Goal: Transaction & Acquisition: Purchase product/service

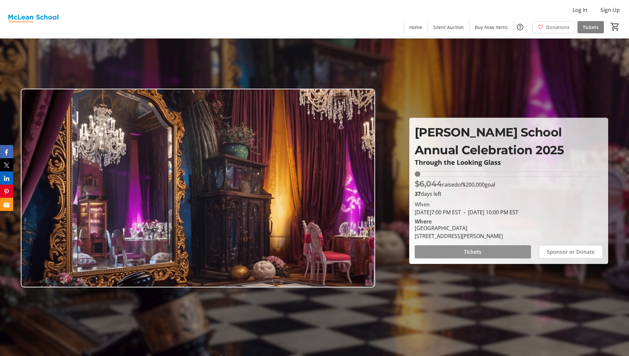
click at [454, 257] on span at bounding box center [473, 252] width 116 height 16
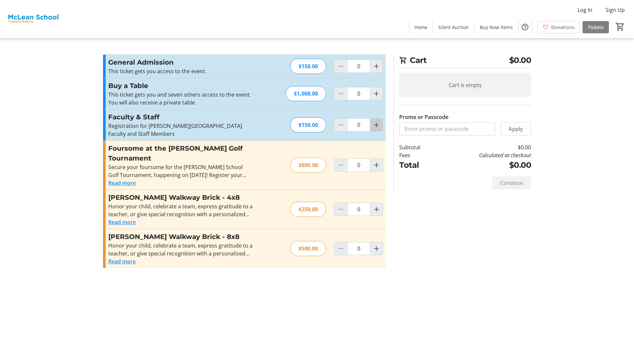
click at [379, 122] on mat-icon "Increment by one" at bounding box center [376, 125] width 8 height 8
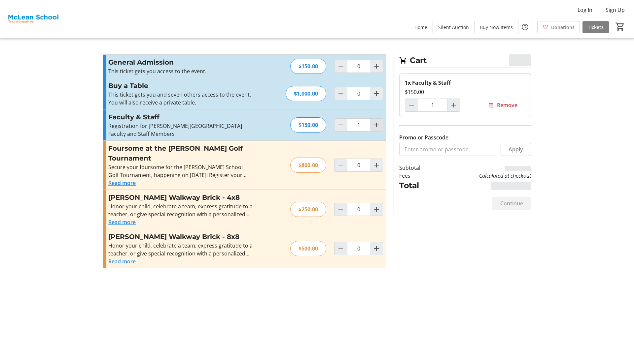
click at [379, 122] on mat-icon "Increment by one" at bounding box center [376, 125] width 8 height 8
type input "2"
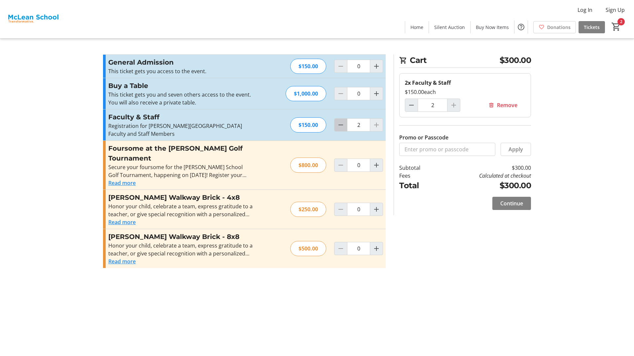
click at [339, 122] on mat-icon "Decrement by one" at bounding box center [341, 125] width 8 height 8
type input "0"
type input "1"
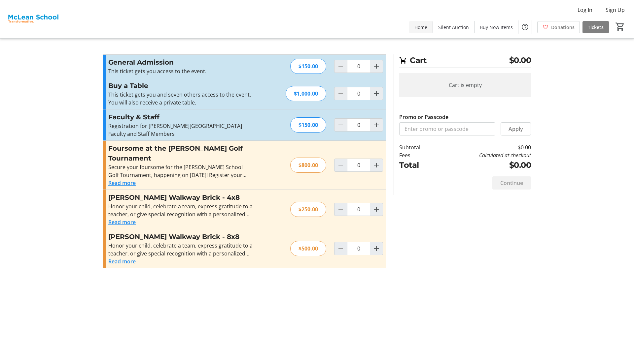
click at [426, 28] on span "Home" at bounding box center [420, 27] width 13 height 7
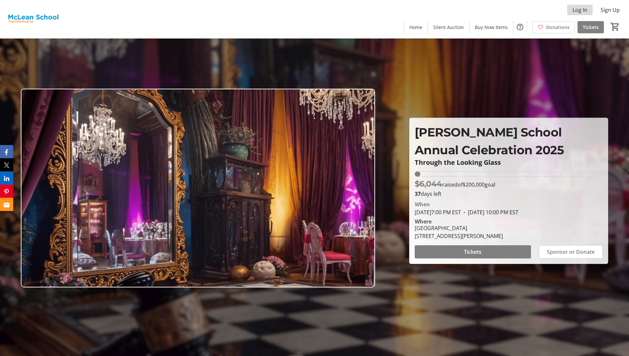
click at [585, 11] on span "Log In" at bounding box center [579, 10] width 15 height 8
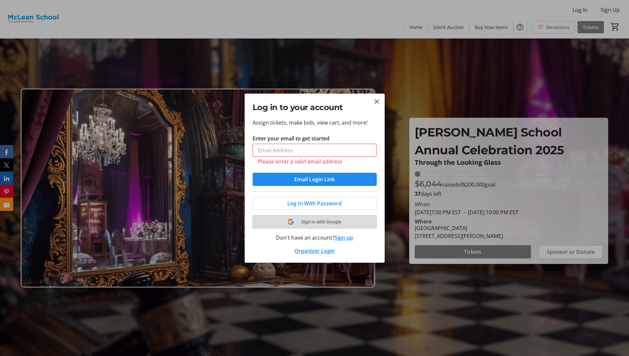
click at [320, 217] on button "Sign in with Google" at bounding box center [315, 222] width 124 height 13
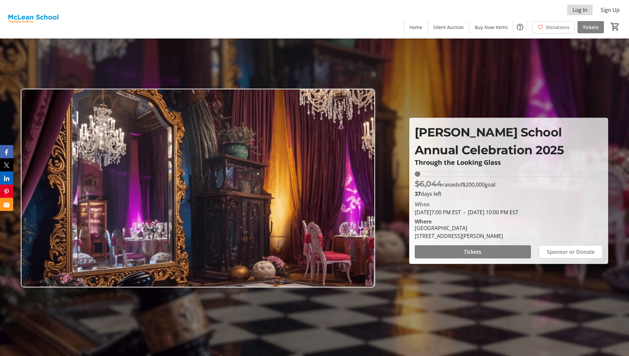
click at [582, 12] on span "Log In" at bounding box center [579, 10] width 15 height 8
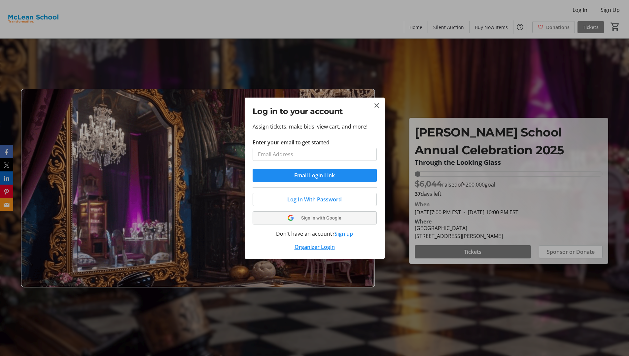
click at [315, 220] on span "Sign in with Google" at bounding box center [321, 218] width 40 height 5
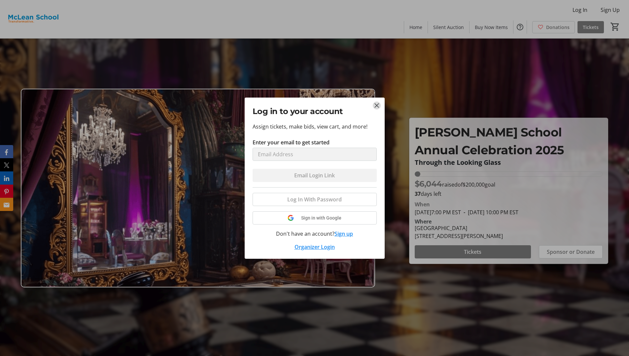
click at [378, 103] on mat-icon "Close" at bounding box center [377, 106] width 8 height 8
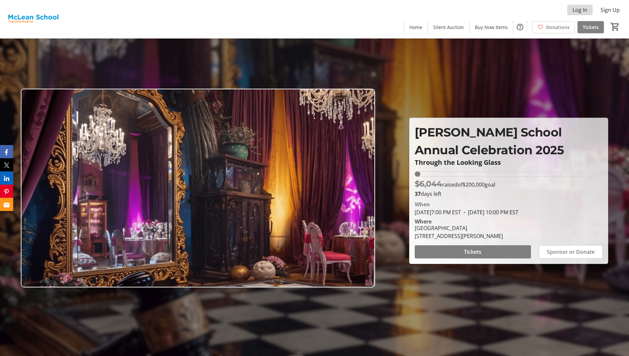
click at [577, 11] on span "Log In" at bounding box center [579, 10] width 15 height 8
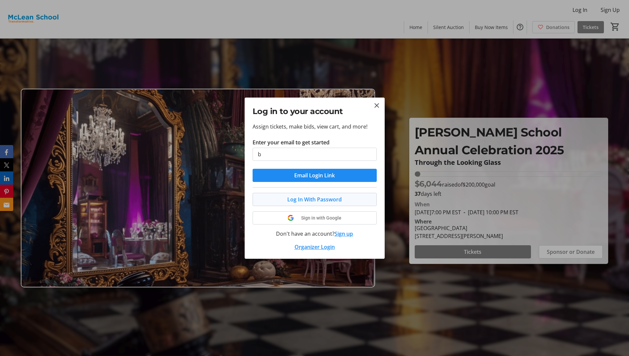
type input "bjanson@mcleanschool.org"
click at [330, 182] on span "submit" at bounding box center [315, 176] width 124 height 16
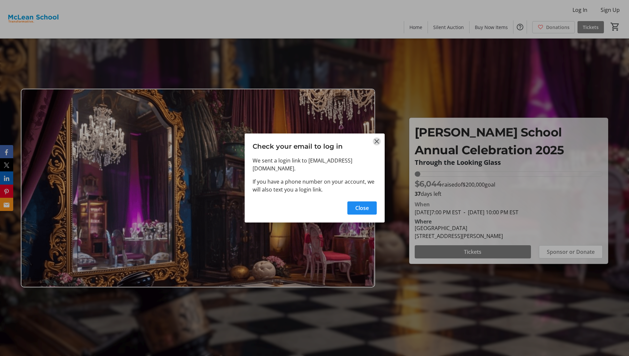
click at [375, 138] on mat-icon "Close" at bounding box center [377, 142] width 8 height 8
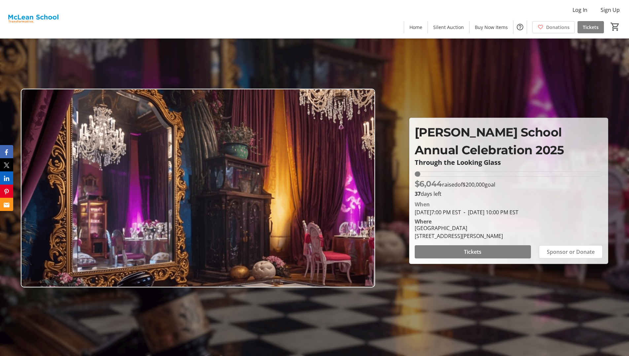
click at [581, 18] on div "Log In Sign Up Home Silent Auction Buy Now Items Donations Tickets 0" at bounding box center [314, 19] width 629 height 38
click at [581, 13] on span "Log In" at bounding box center [579, 10] width 15 height 8
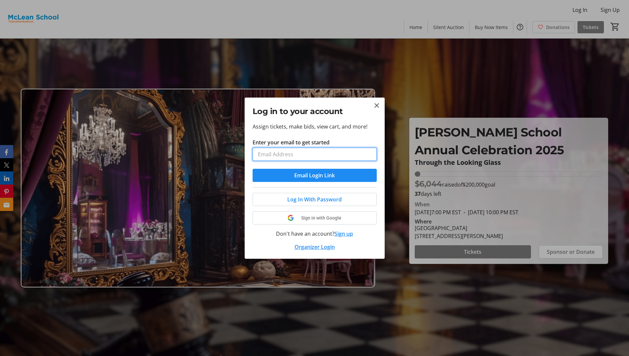
click at [305, 152] on input "Enter your email to get started" at bounding box center [315, 154] width 124 height 13
type input "bjanson@mcleanschool.org"
click at [318, 178] on span "Email Login Link" at bounding box center [314, 176] width 41 height 8
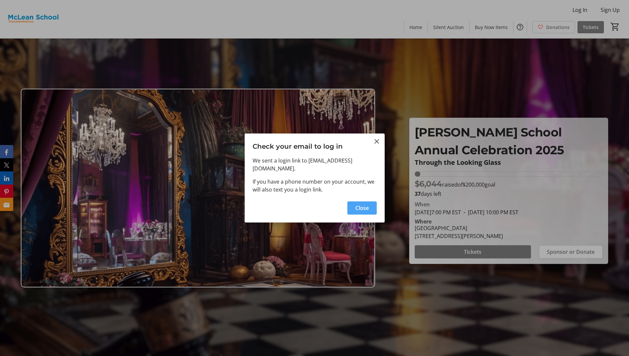
click at [356, 204] on span "button" at bounding box center [361, 208] width 29 height 16
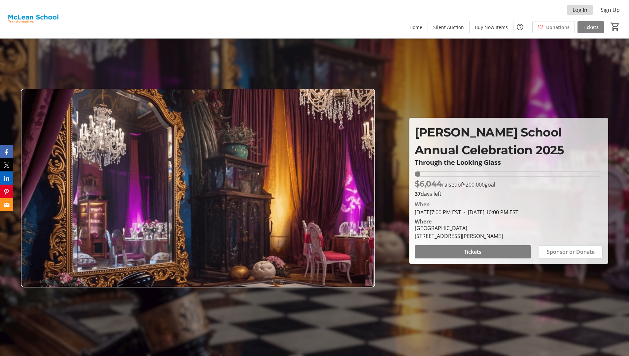
click at [579, 9] on span "Log In" at bounding box center [579, 10] width 15 height 8
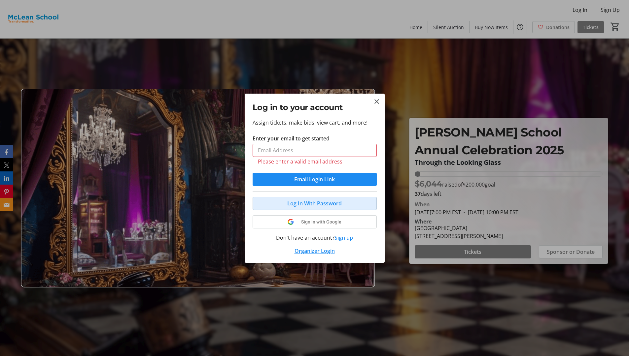
click at [311, 203] on span "Log In With Password" at bounding box center [314, 204] width 54 height 8
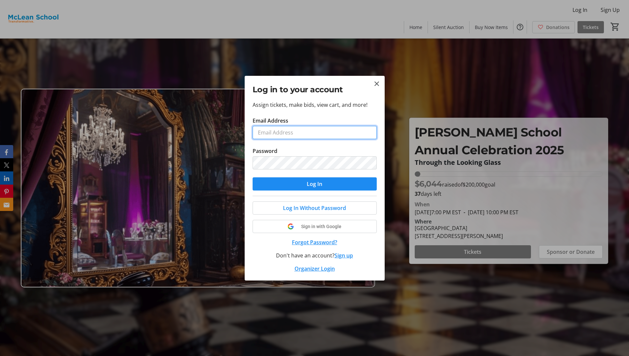
click at [312, 131] on input "Email Address" at bounding box center [315, 132] width 124 height 13
type input "bjanson@mcleanschool.org"
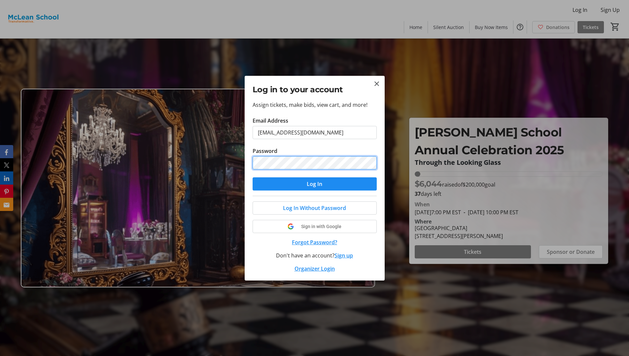
click at [253, 178] on button "Log In" at bounding box center [315, 184] width 124 height 13
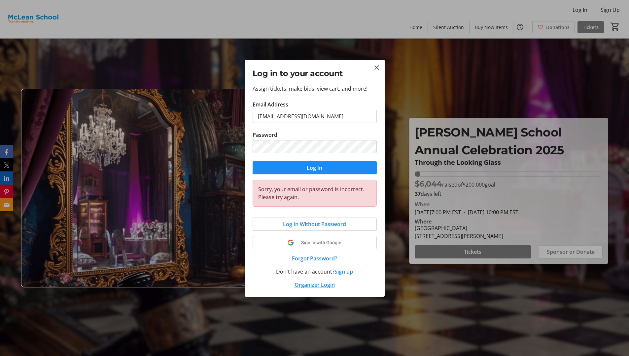
click at [322, 259] on button "Forgot Password?" at bounding box center [315, 259] width 124 height 8
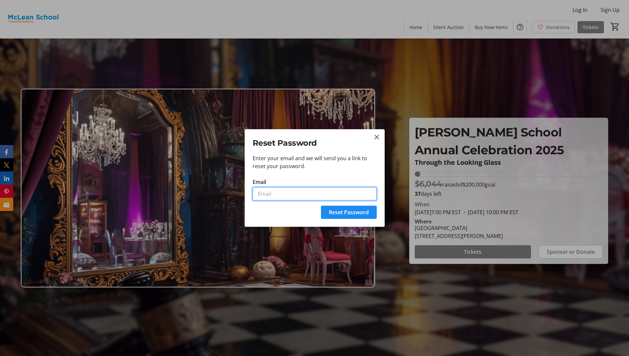
click at [327, 195] on input "Email" at bounding box center [315, 193] width 124 height 13
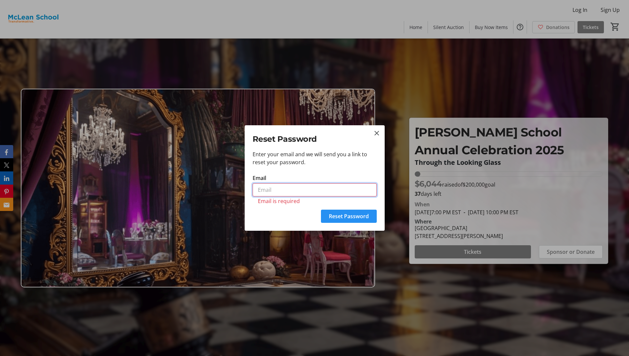
type input "bjanson@mcleanschool.org"
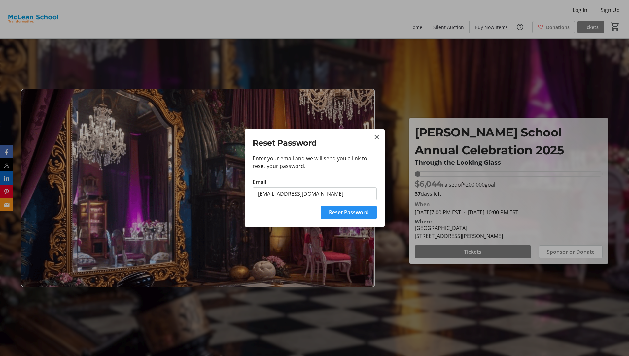
click at [358, 212] on span "Reset Password" at bounding box center [349, 213] width 40 height 8
